Goal: Task Accomplishment & Management: Manage account settings

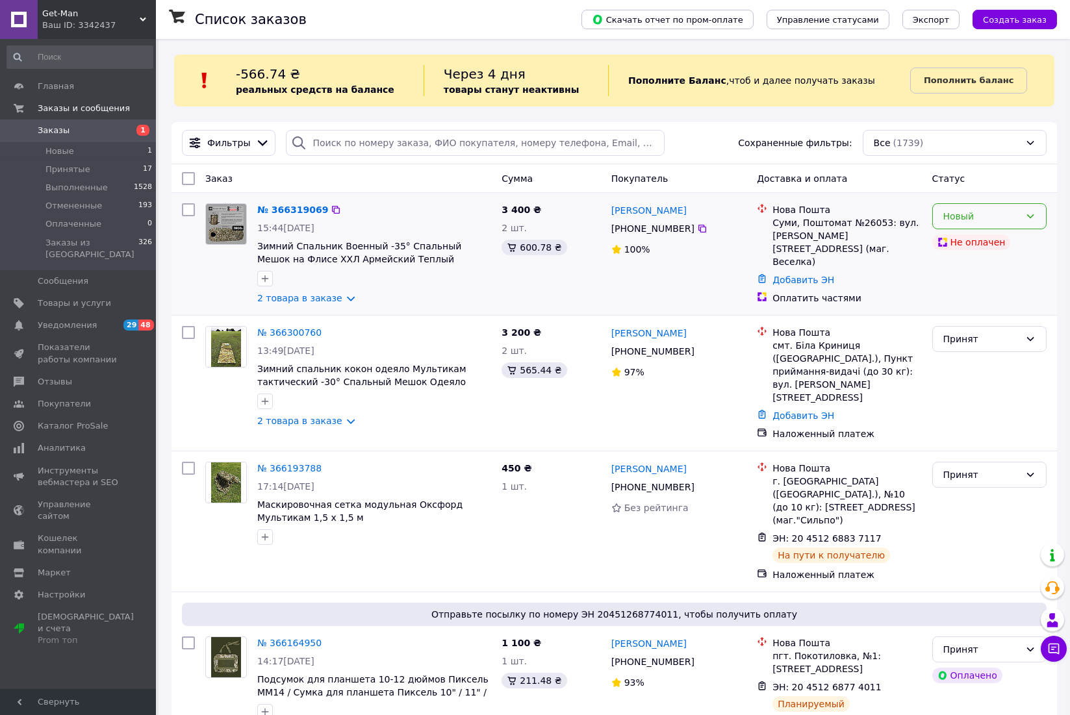
click at [994, 213] on div "Новый" at bounding box center [982, 216] width 77 height 14
click at [971, 240] on li "Принят" at bounding box center [989, 244] width 113 height 23
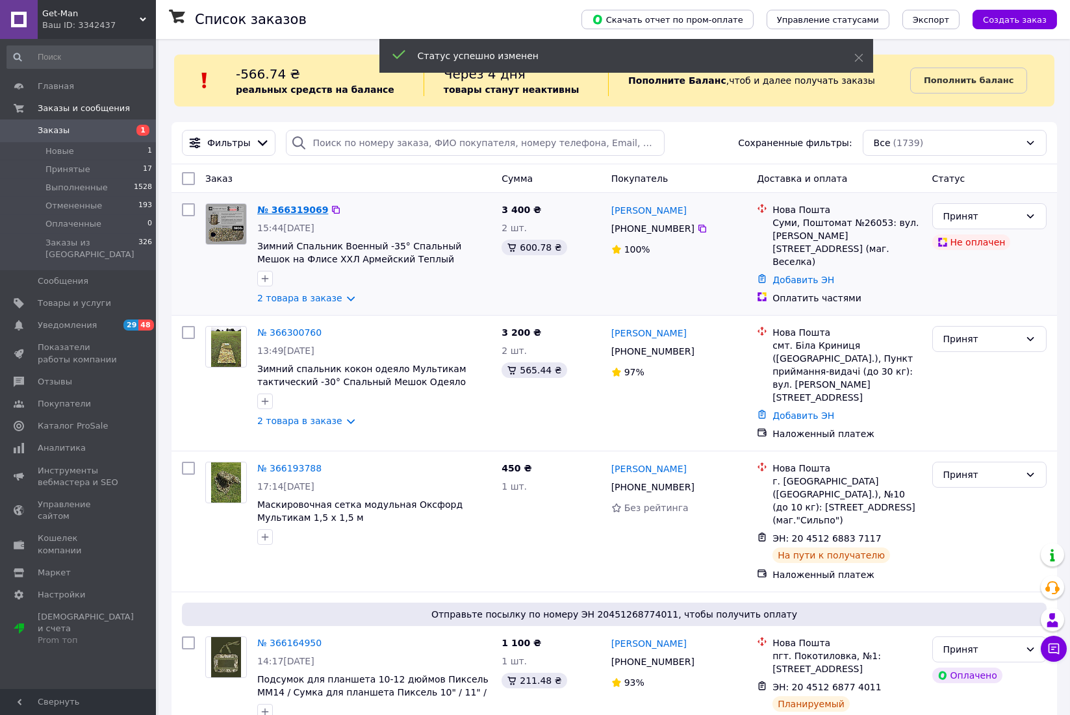
click at [283, 211] on link "№ 366319069" at bounding box center [292, 210] width 71 height 10
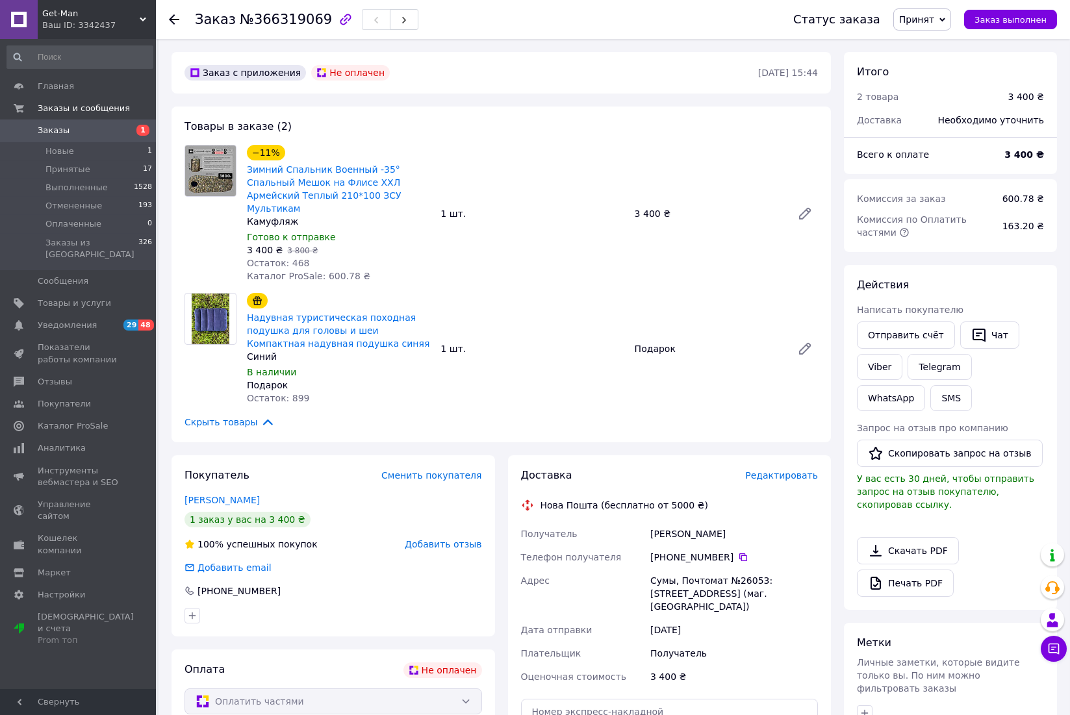
click at [38, 127] on span "Заказы" at bounding box center [54, 131] width 32 height 12
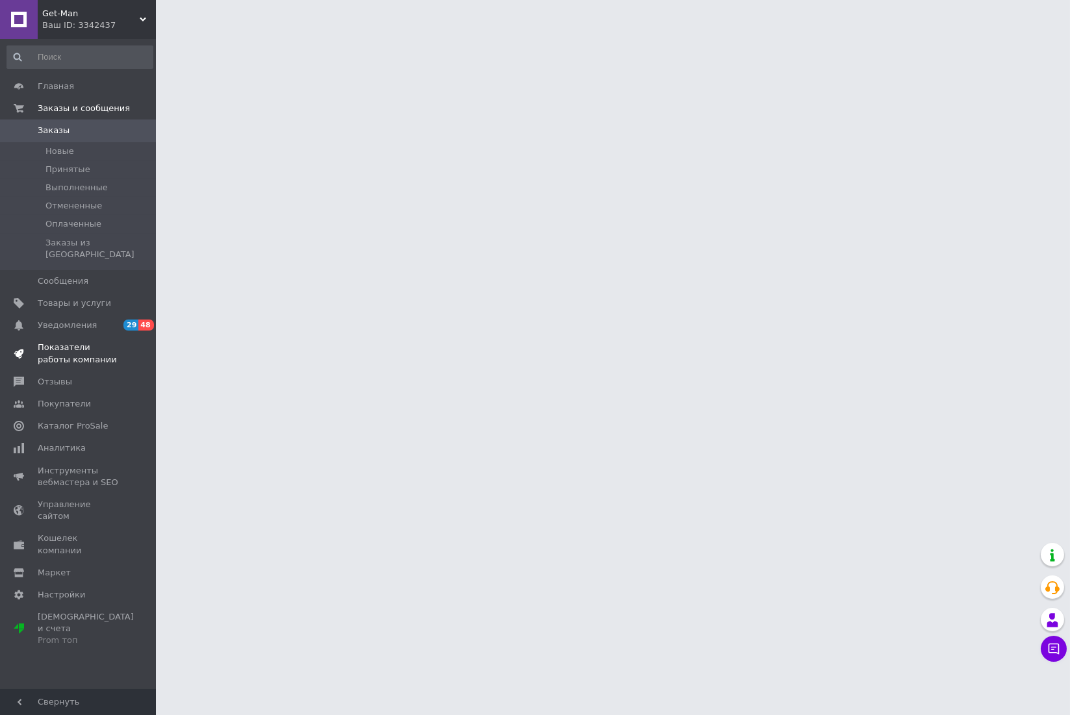
click at [64, 342] on span "Показатели работы компании" at bounding box center [79, 353] width 83 height 23
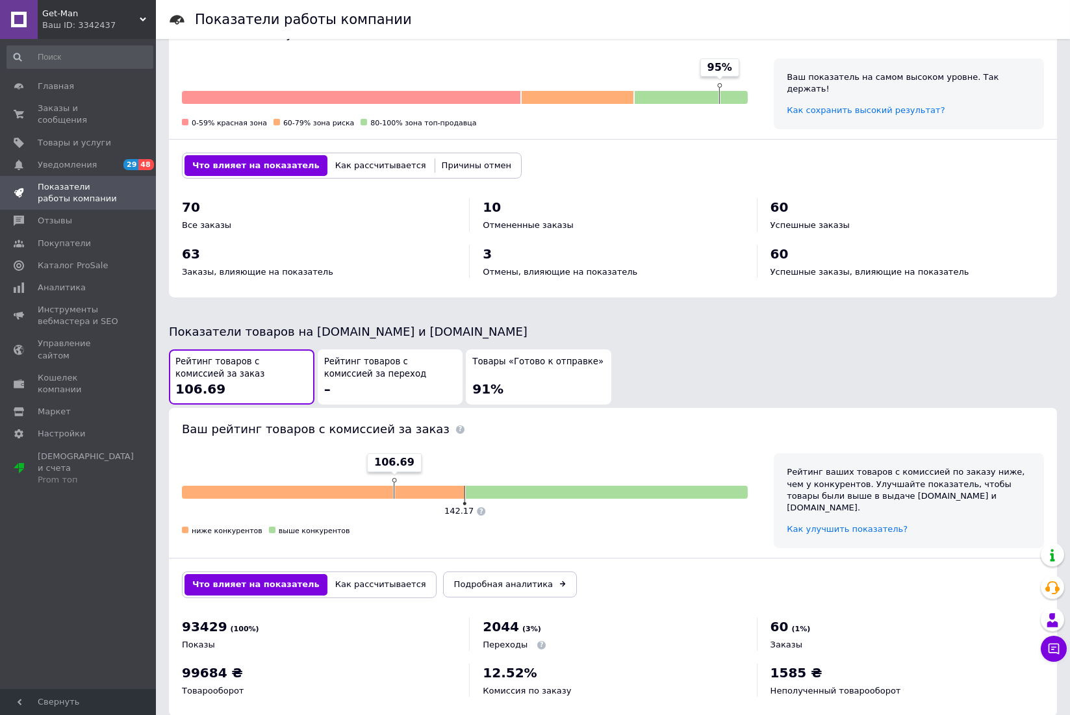
scroll to position [419, 0]
